Goal: Check status: Check status

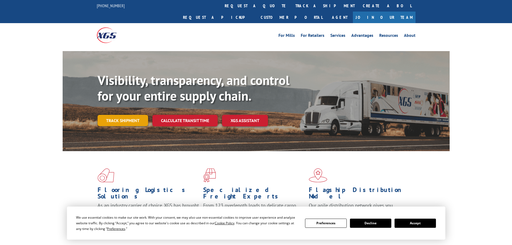
click at [130, 115] on link "Track shipment" at bounding box center [123, 120] width 51 height 11
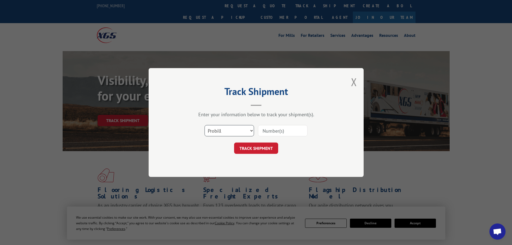
click at [238, 130] on select "Select category... Probill BOL PO" at bounding box center [228, 130] width 49 height 11
select select "po"
click at [204, 125] on select "Select category... Probill BOL PO" at bounding box center [228, 130] width 49 height 11
click at [279, 131] on input at bounding box center [282, 130] width 49 height 11
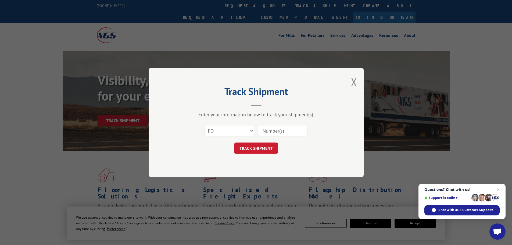
paste input "52513040"
type input "52513040"
click at [256, 146] on button "TRACK SHIPMENT" at bounding box center [256, 147] width 44 height 11
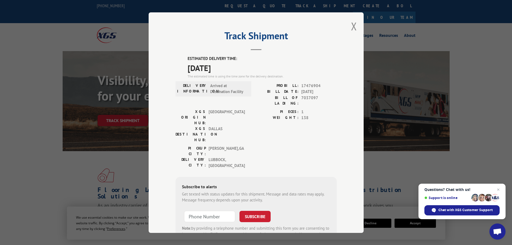
drag, startPoint x: 187, startPoint y: 68, endPoint x: 227, endPoint y: 69, distance: 39.5
click at [227, 69] on span "[DATE]" at bounding box center [262, 68] width 149 height 12
copy span "[DATE]"
click at [354, 26] on button "Close modal" at bounding box center [354, 26] width 6 height 14
